Goal: Transaction & Acquisition: Purchase product/service

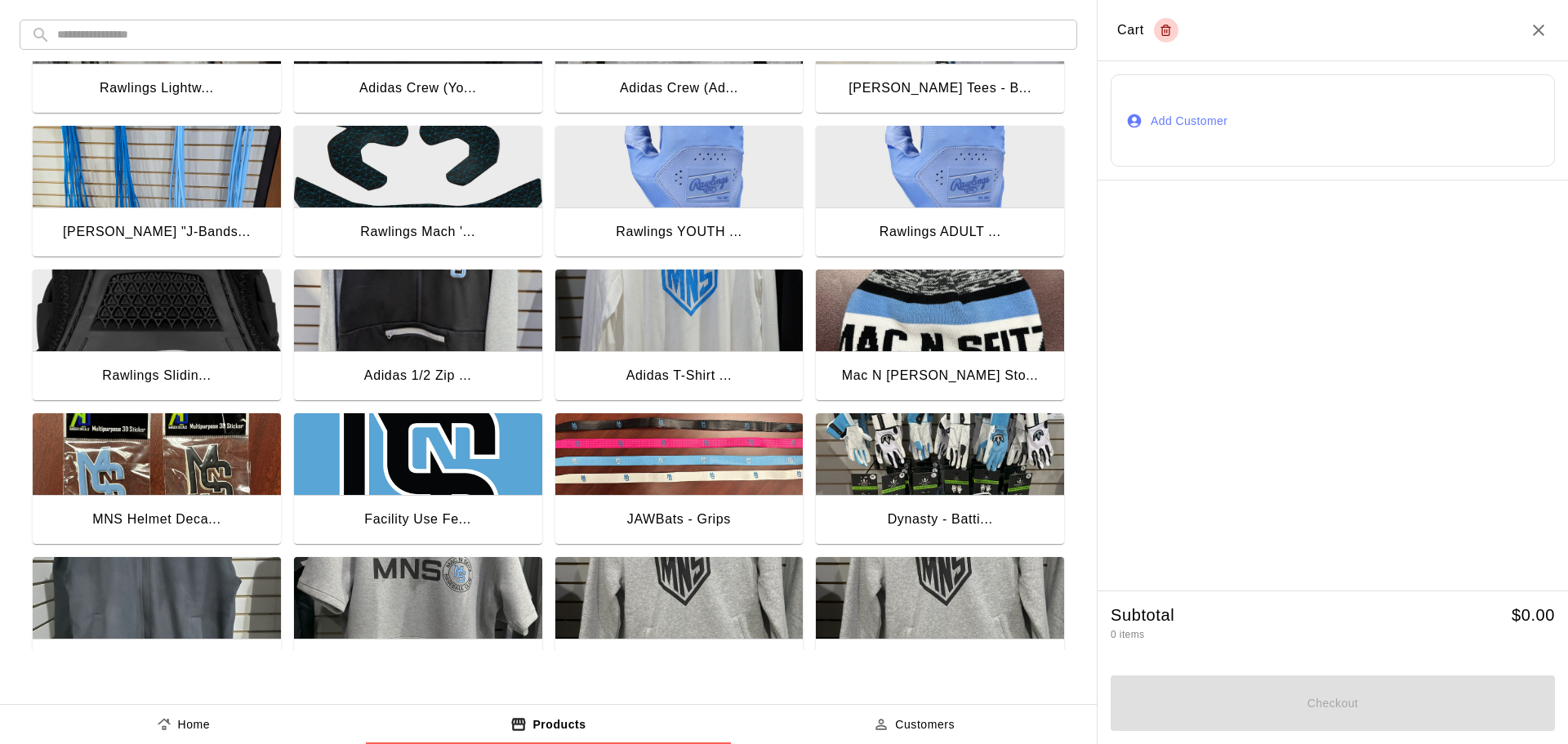
scroll to position [979, 0]
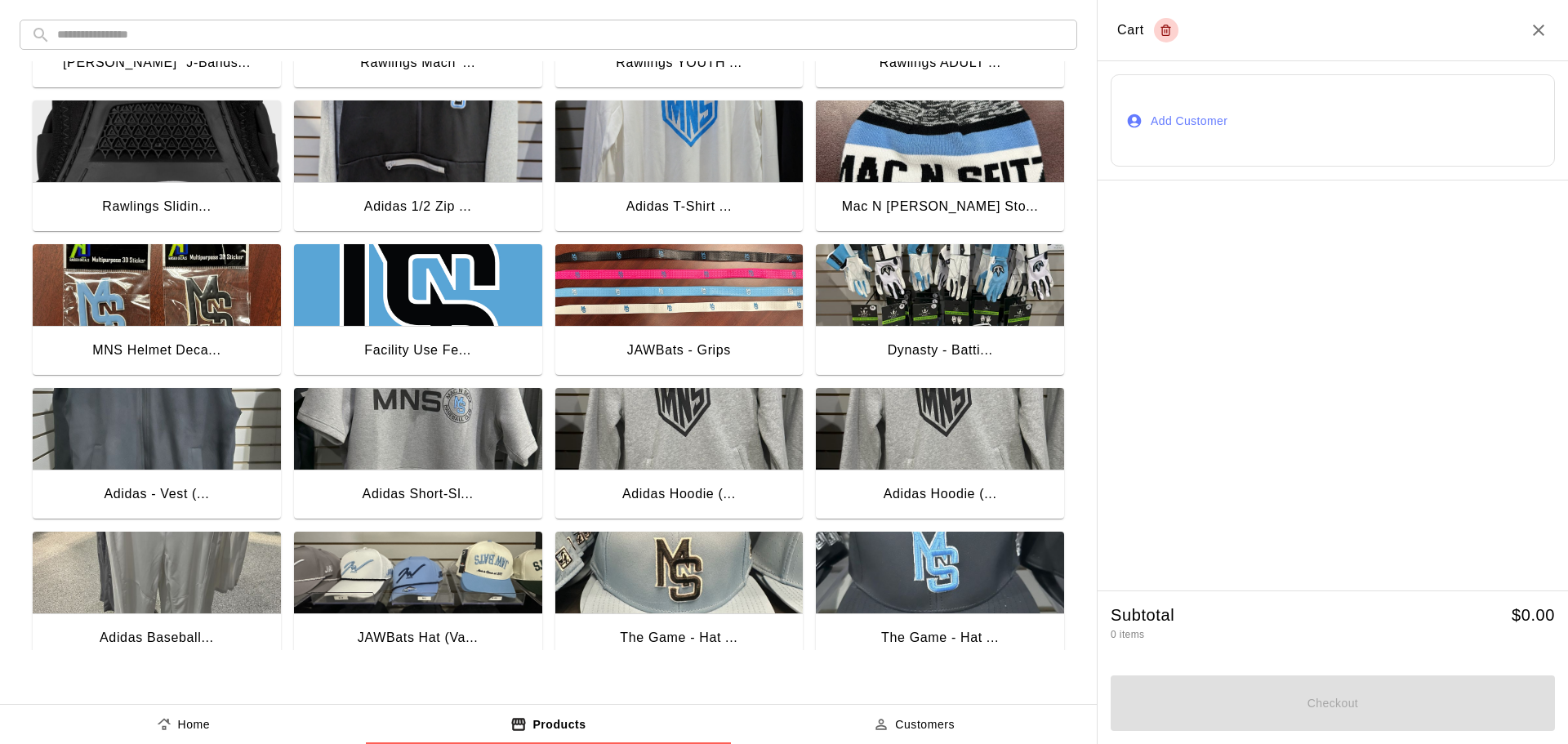
click at [959, 582] on img "button" at bounding box center [940, 572] width 248 height 81
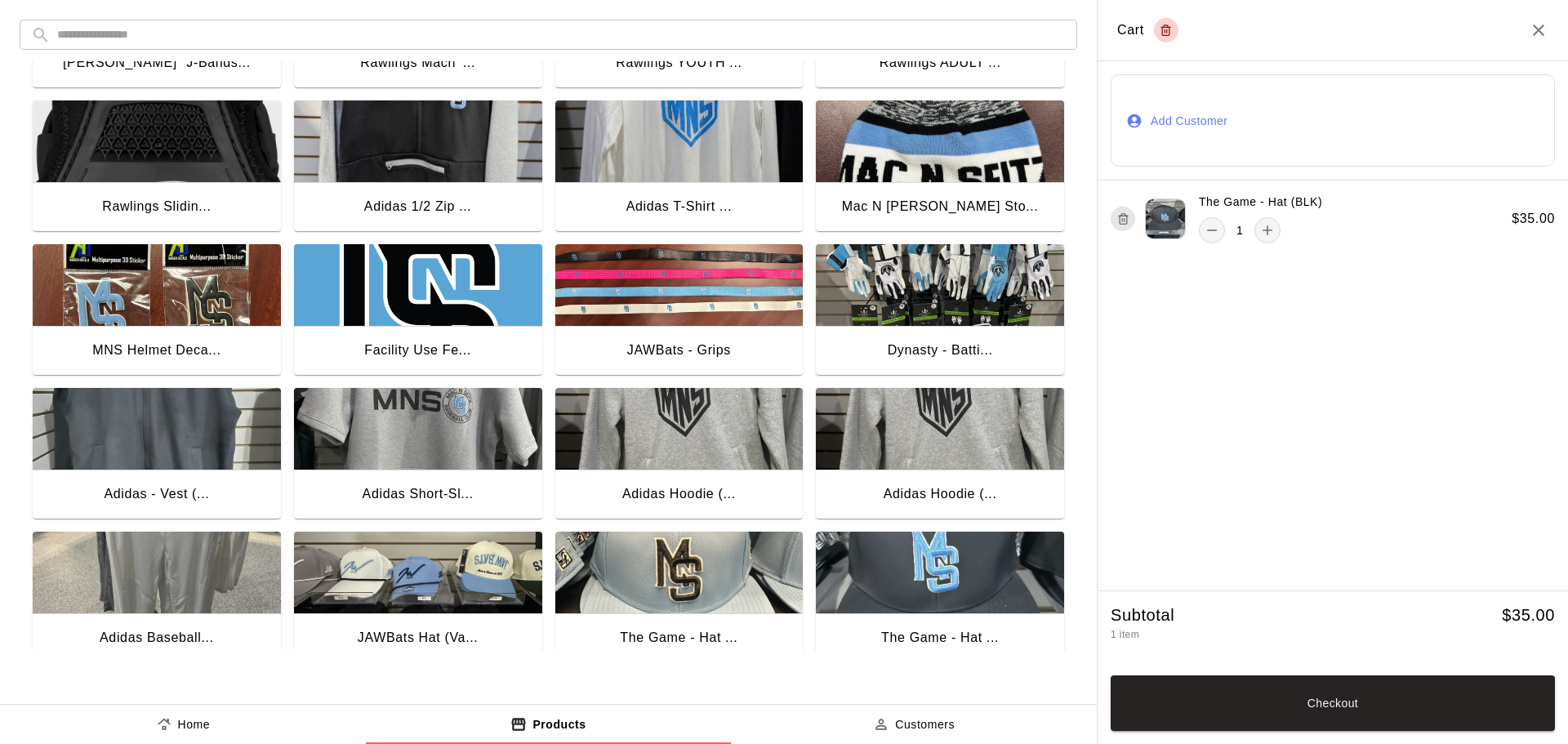
click at [1189, 126] on button "Add Customer" at bounding box center [1333, 121] width 444 height 92
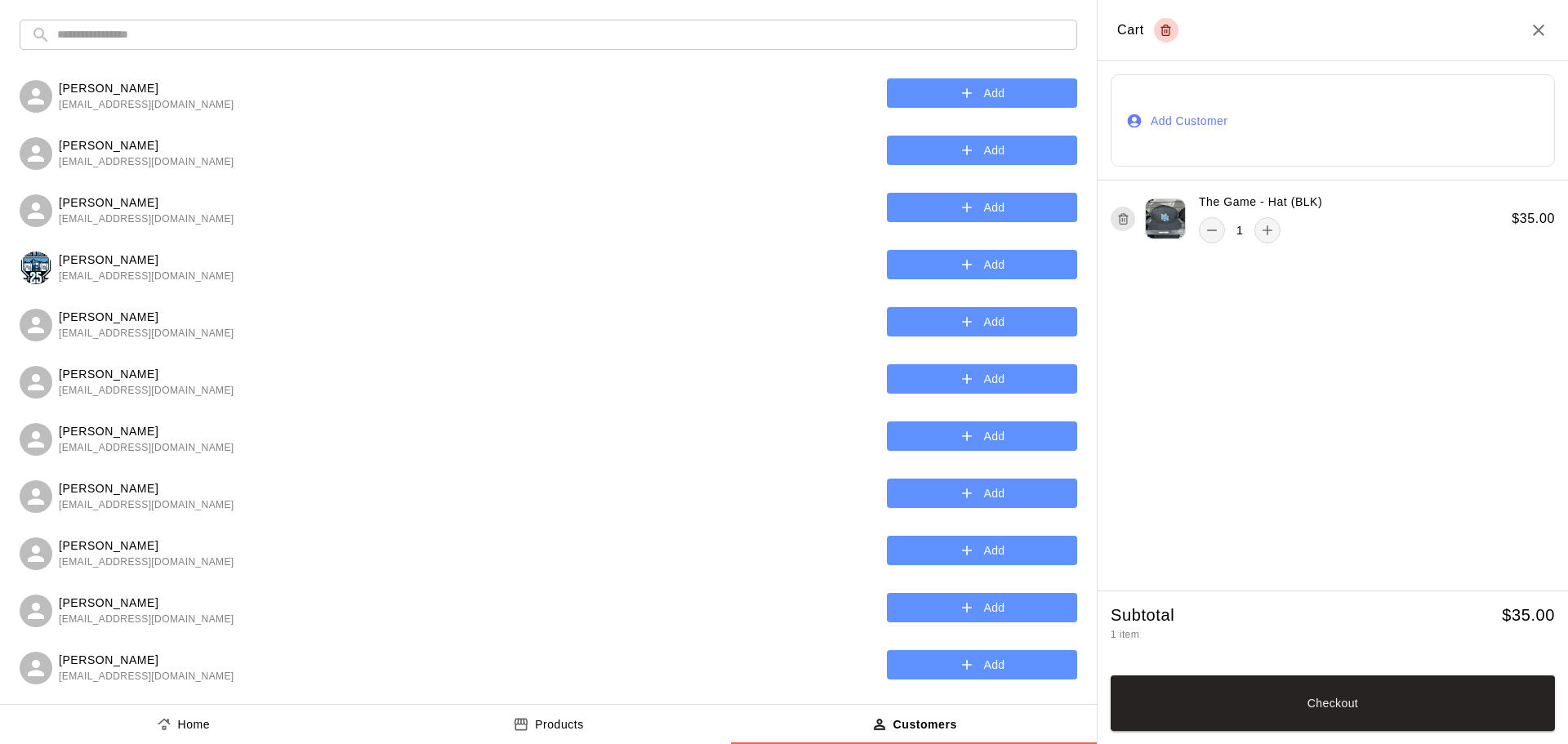
click at [148, 39] on input "text" at bounding box center [562, 34] width 1009 height 30
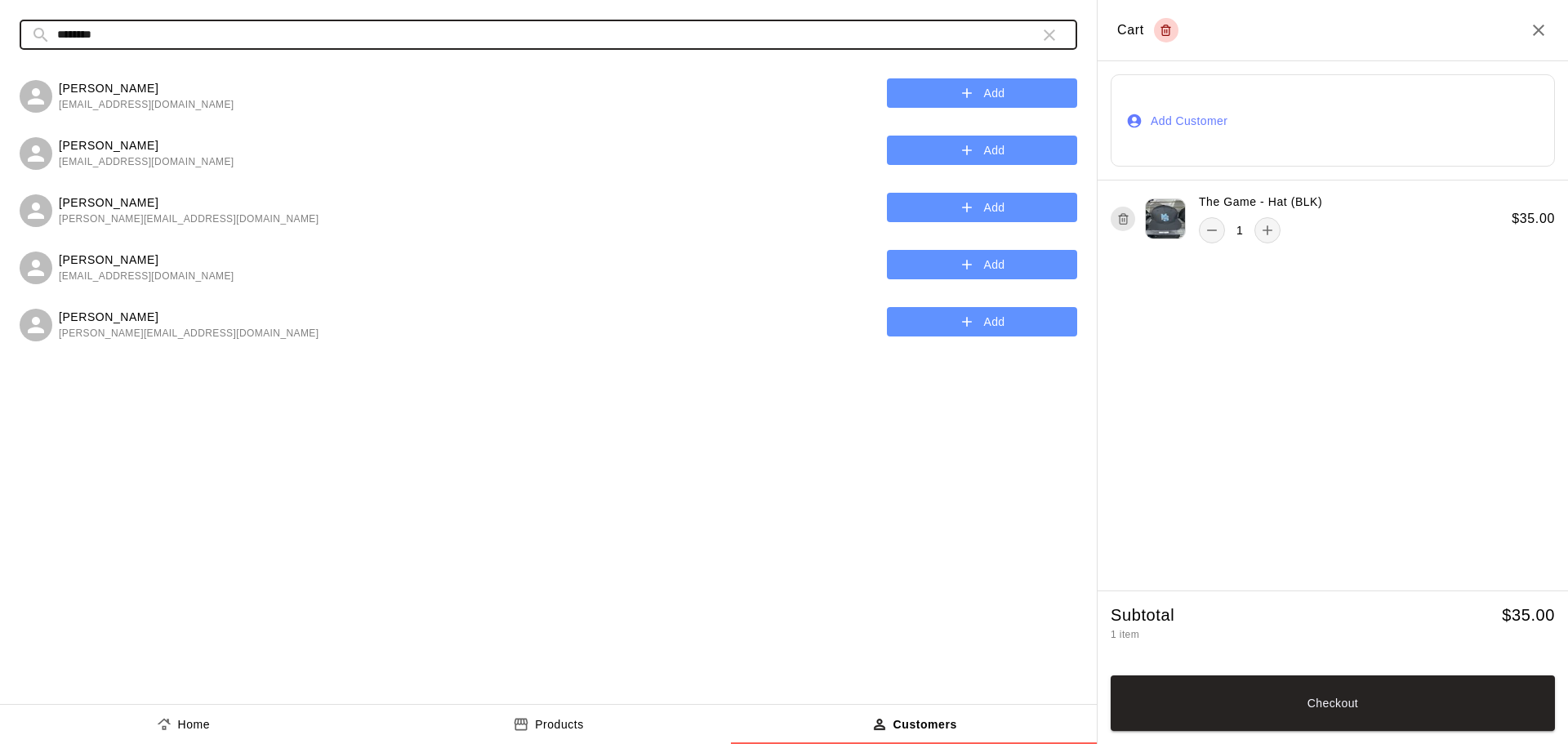
type input "********"
click at [954, 212] on button "Add" at bounding box center [982, 207] width 190 height 30
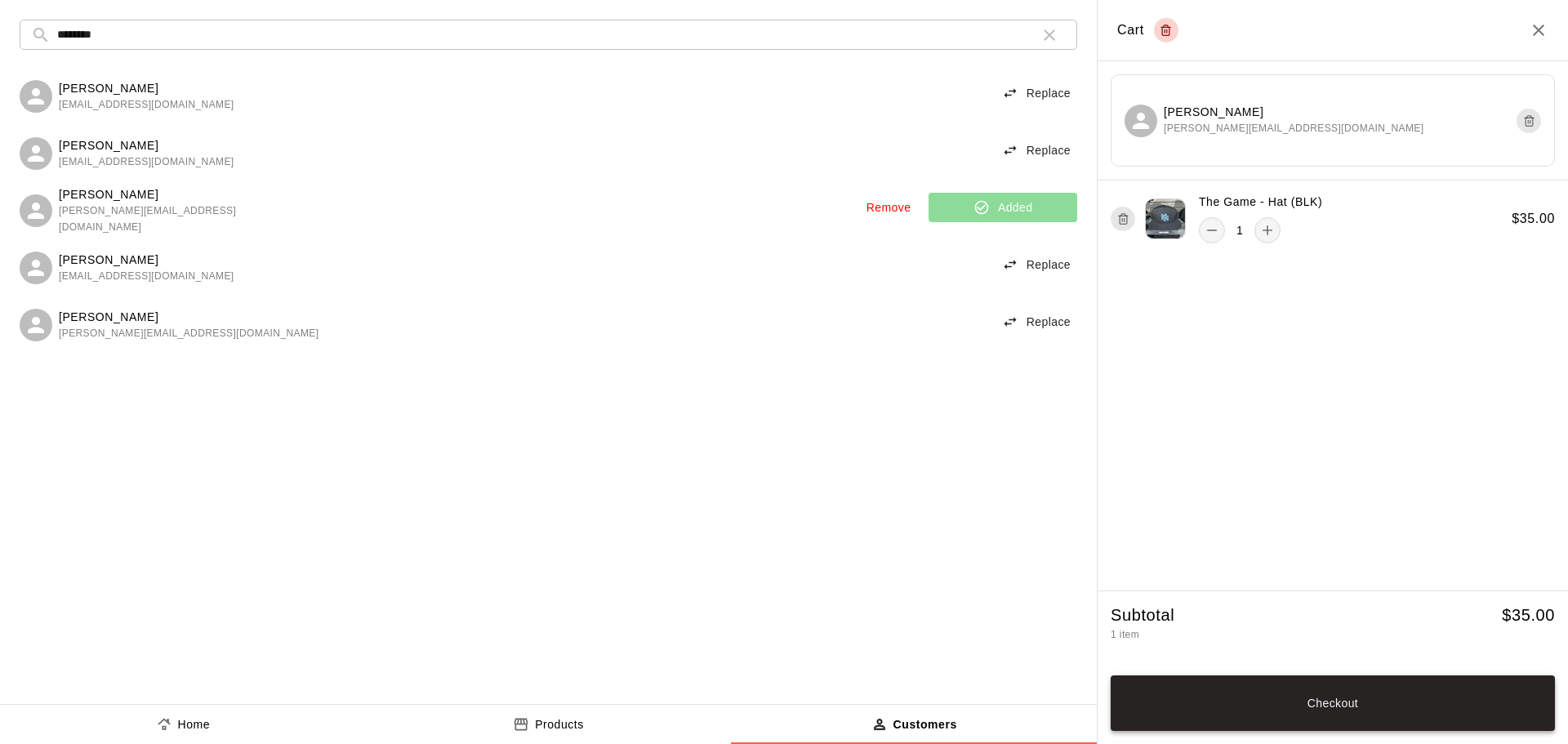
click at [1303, 717] on button "Checkout" at bounding box center [1333, 703] width 444 height 56
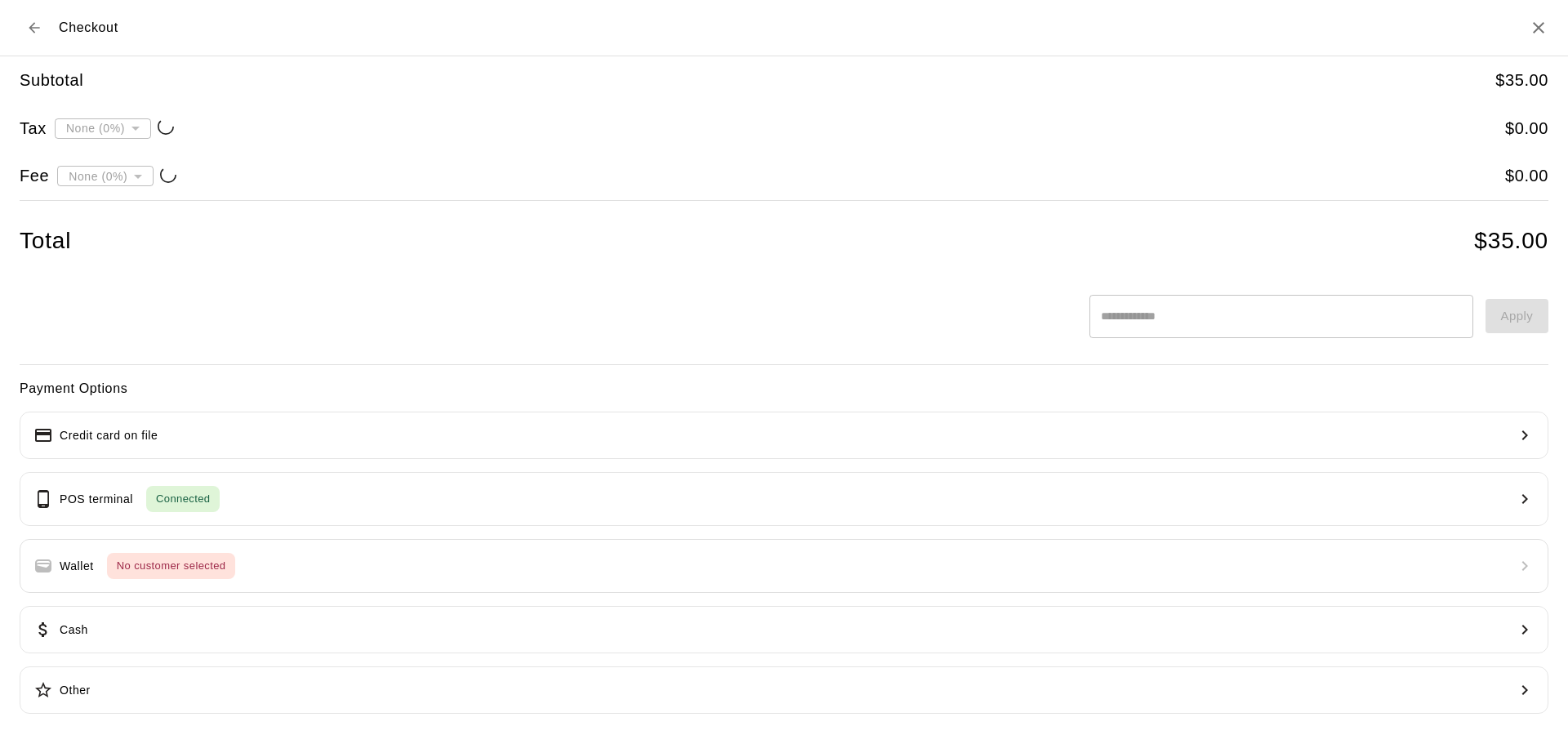
type input "**********"
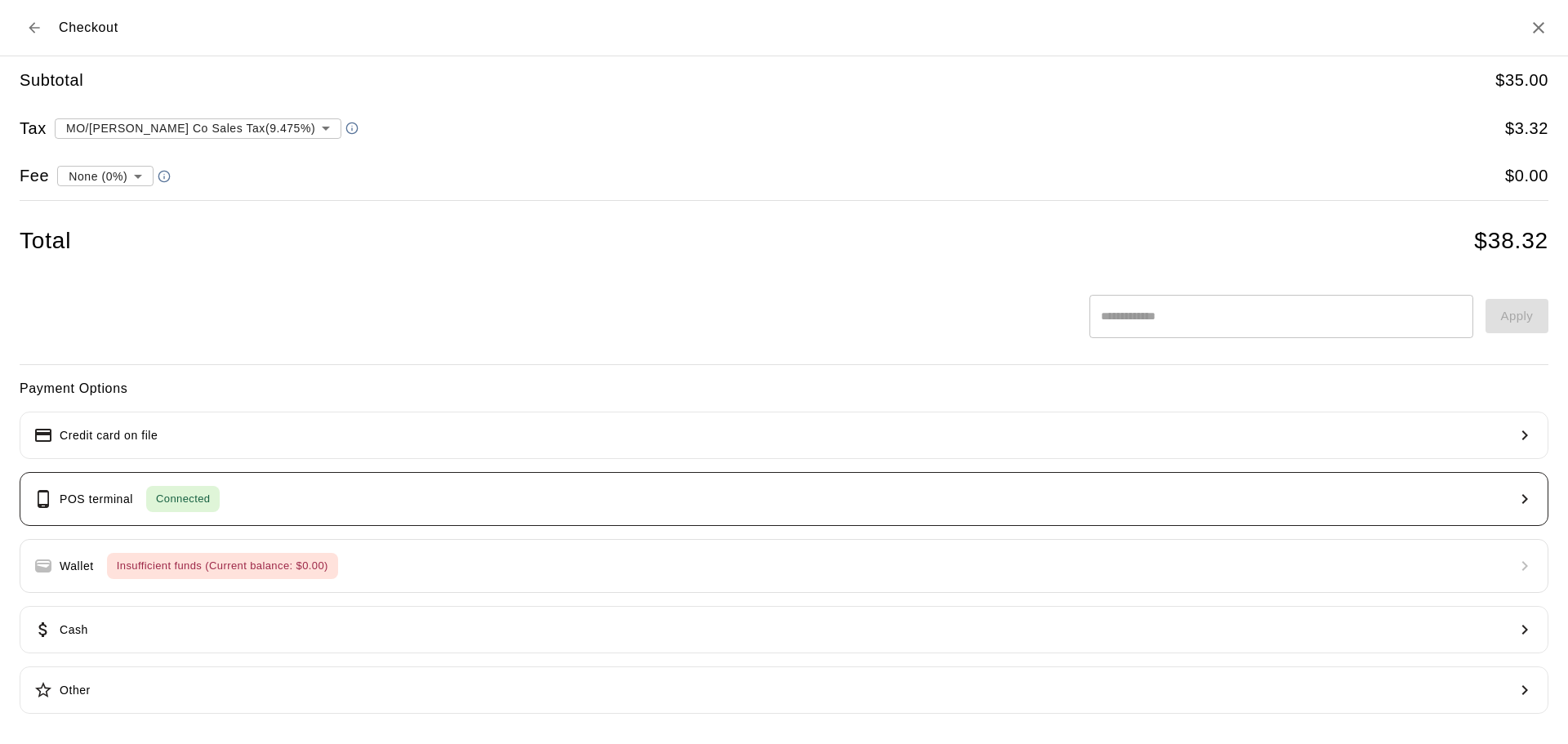
click at [315, 503] on button "POS terminal Connected" at bounding box center [784, 498] width 1529 height 54
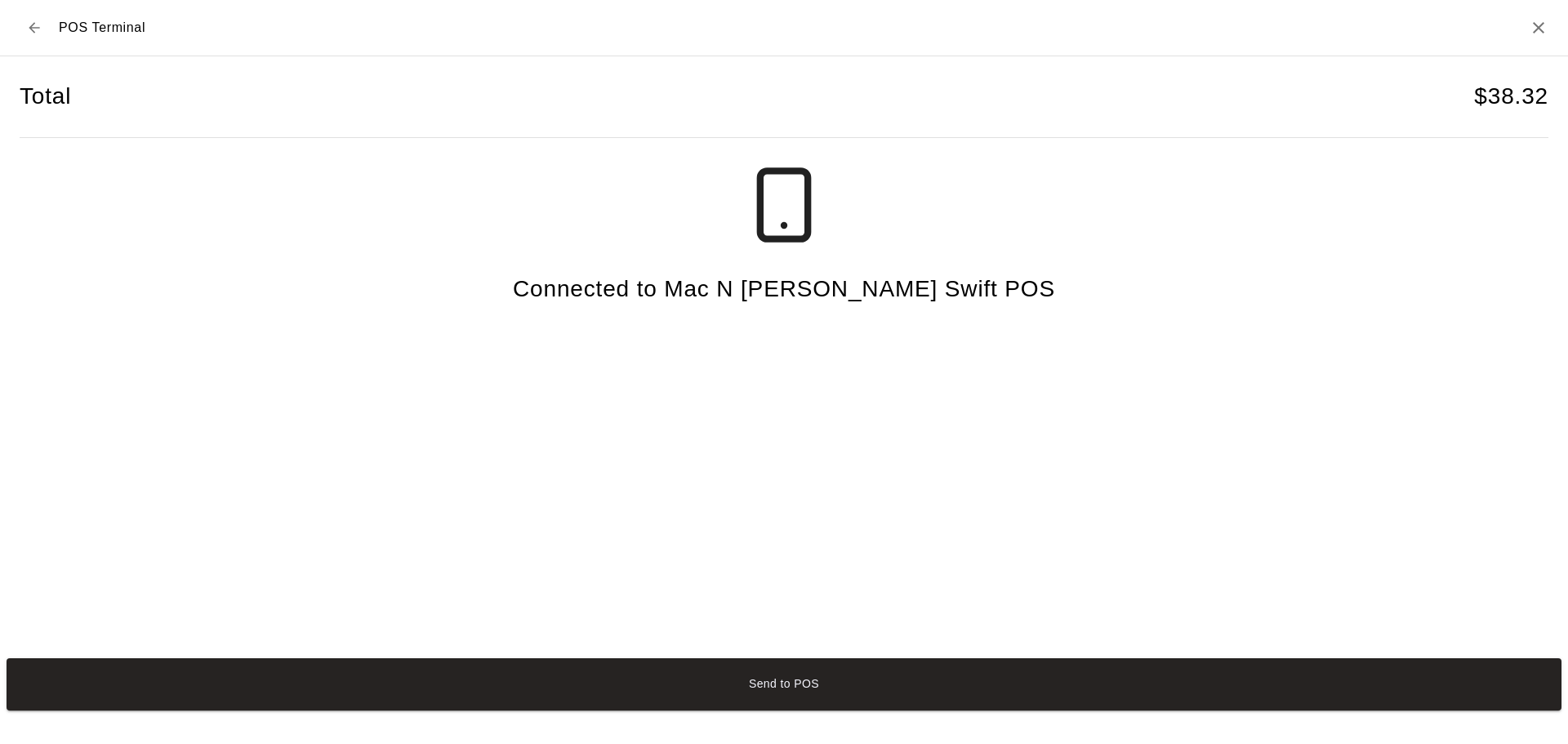
click at [818, 673] on button "Send to POS" at bounding box center [784, 684] width 1555 height 52
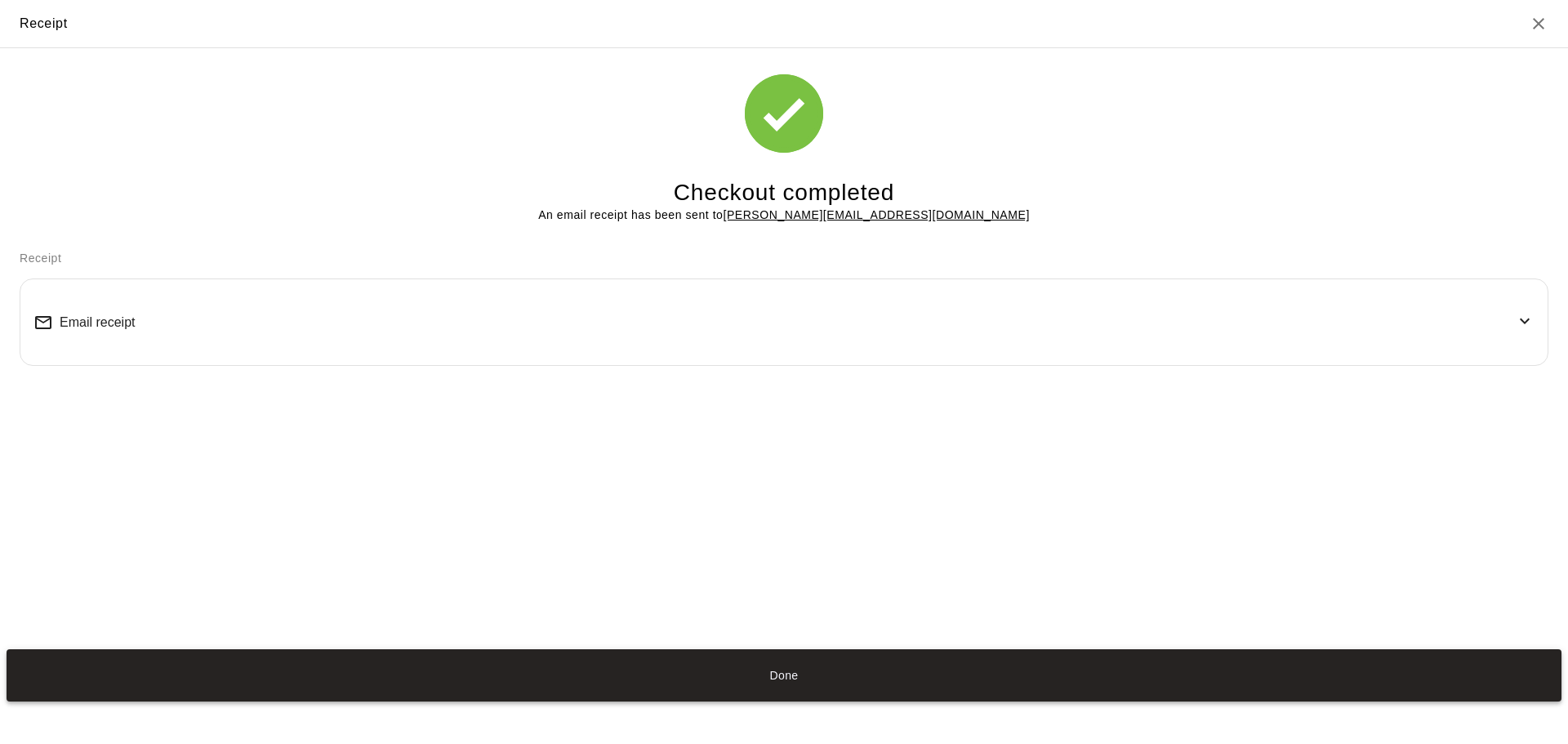
click at [791, 664] on button "Done" at bounding box center [784, 675] width 1555 height 52
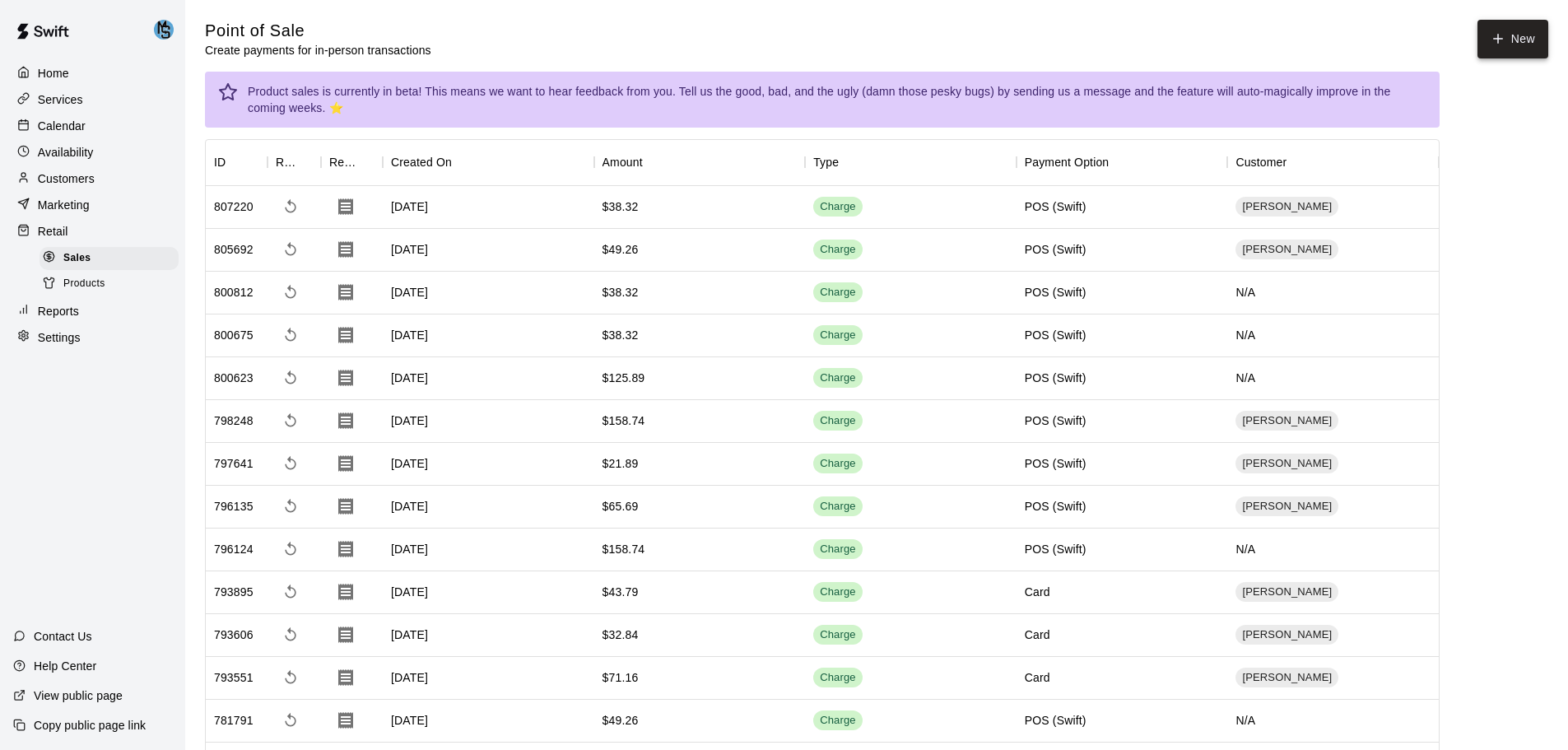
click at [1511, 31] on button "New" at bounding box center [1513, 39] width 71 height 39
